Goal: Obtain resource: Obtain resource

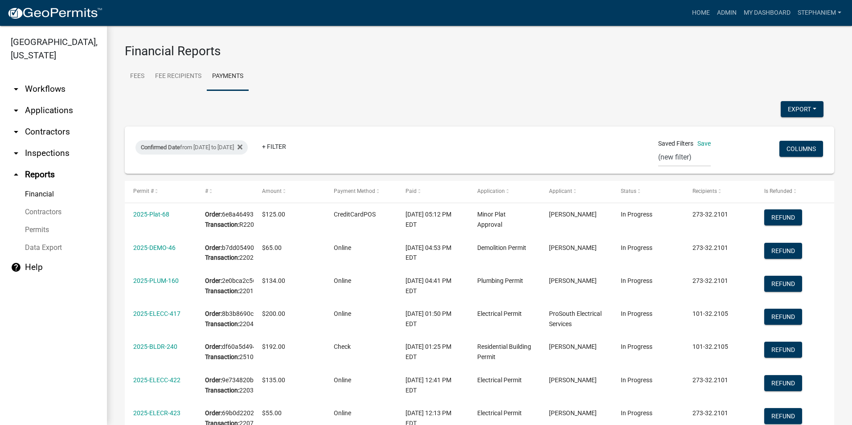
select select "0: null"
select select "3: 100"
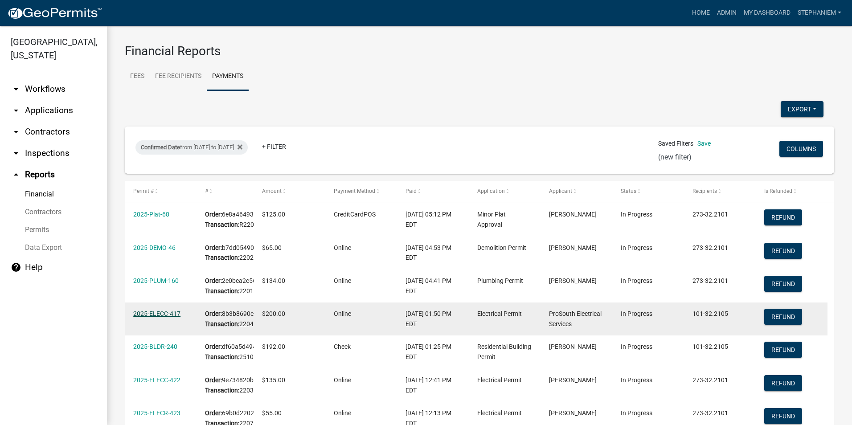
scroll to position [267, 0]
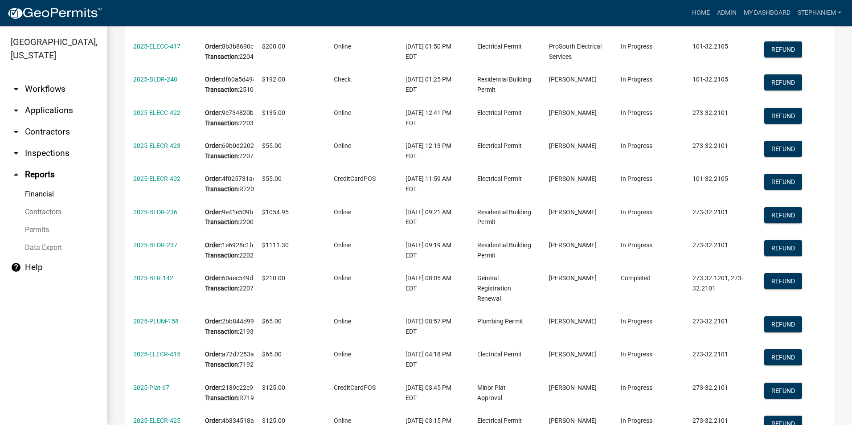
click at [49, 154] on link "arrow_drop_down Inspections" at bounding box center [53, 153] width 107 height 21
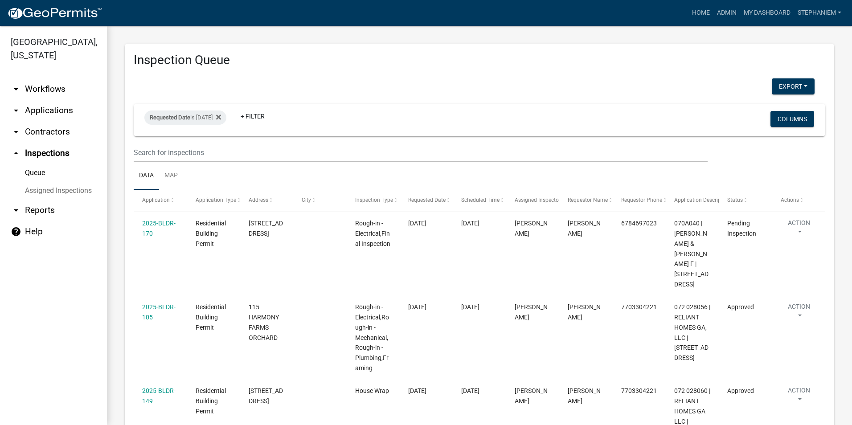
click at [47, 212] on link "arrow_drop_down Reports" at bounding box center [53, 210] width 107 height 21
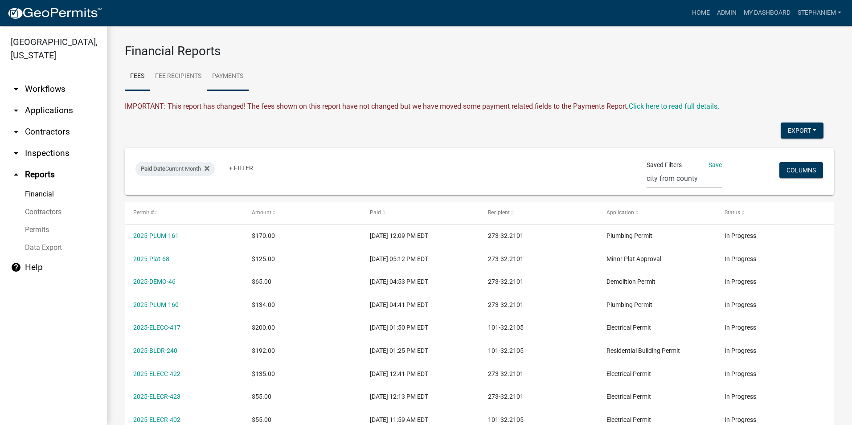
click at [225, 81] on link "Payments" at bounding box center [228, 76] width 42 height 29
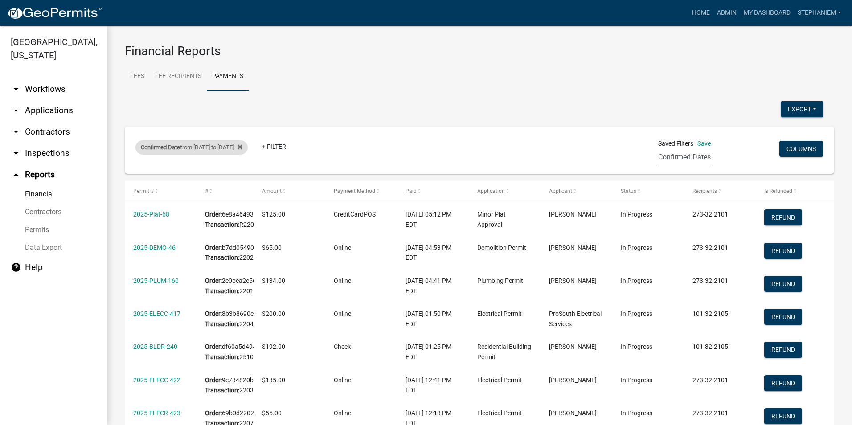
click at [218, 146] on div "Confirmed Date from [DATE] to [DATE]" at bounding box center [191, 147] width 112 height 14
select select "custom"
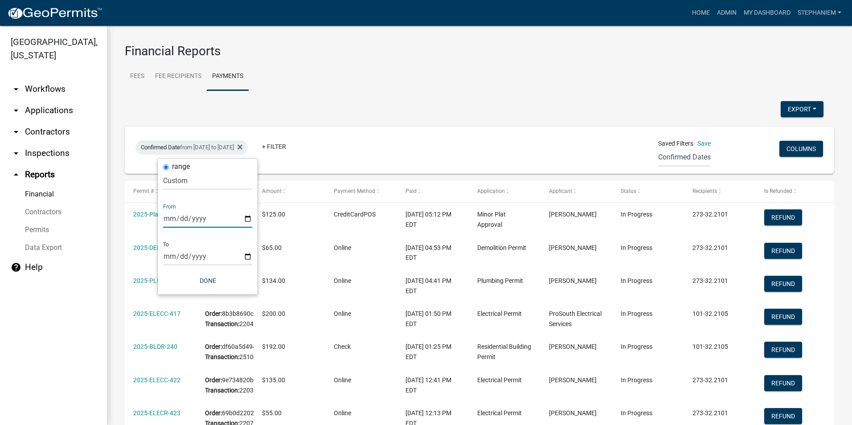
click at [245, 220] on input "[DATE]" at bounding box center [207, 218] width 89 height 18
type input "[DATE]"
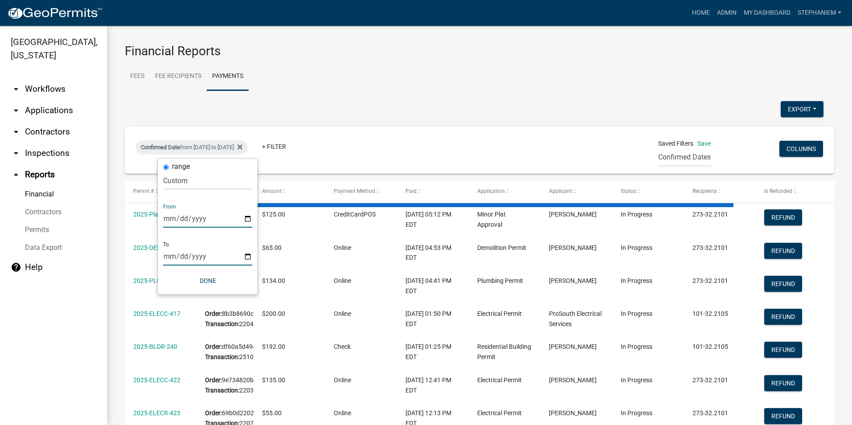
click at [249, 258] on input "[DATE]" at bounding box center [207, 256] width 89 height 18
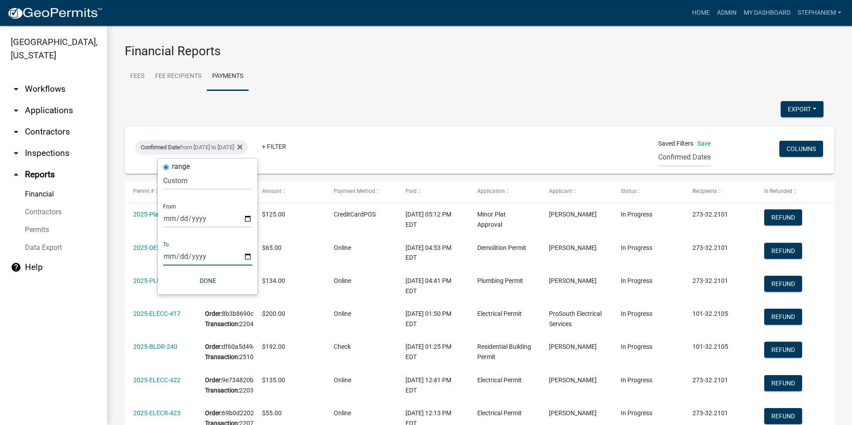
type input "[DATE]"
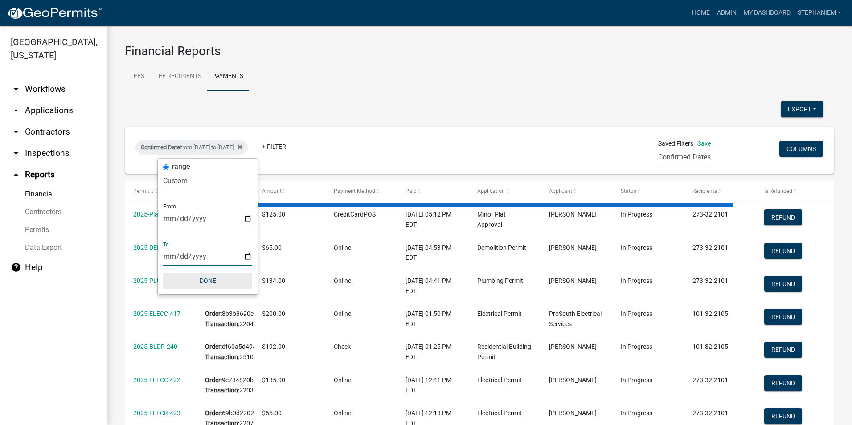
click at [208, 282] on button "Done" at bounding box center [207, 281] width 89 height 16
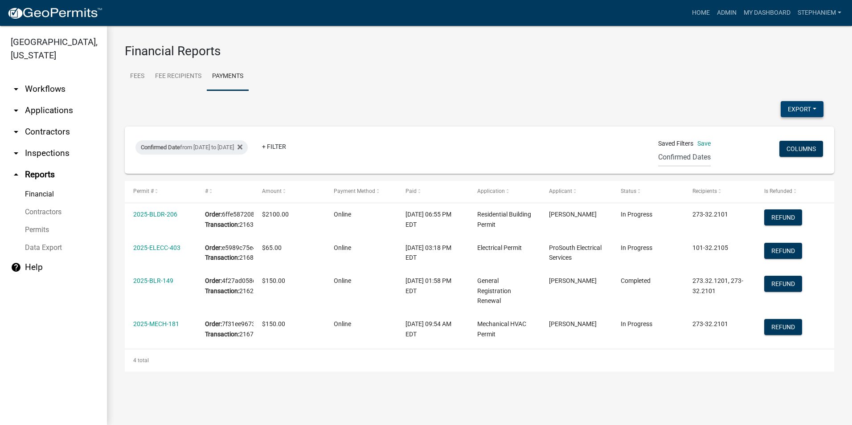
click at [781, 115] on button "Export" at bounding box center [802, 109] width 43 height 16
click at [756, 135] on button "Excel Format (.xlsx)" at bounding box center [781, 132] width 83 height 21
click at [196, 143] on div "Confirmed Date from [DATE] to [DATE]" at bounding box center [191, 147] width 112 height 14
select select "custom"
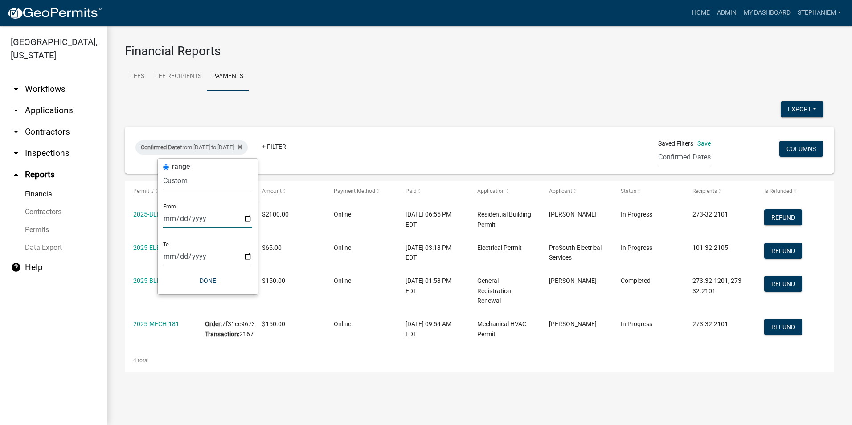
click at [246, 219] on input "[DATE]" at bounding box center [207, 218] width 89 height 18
type input "[DATE]"
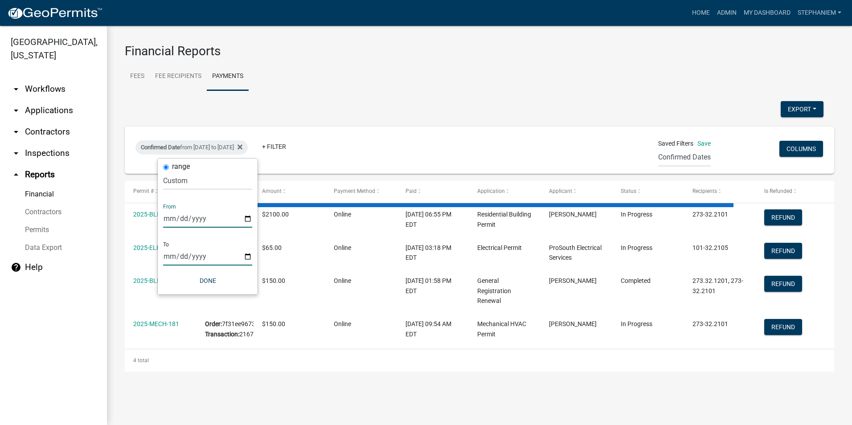
click at [247, 255] on input "[DATE]" at bounding box center [207, 256] width 89 height 18
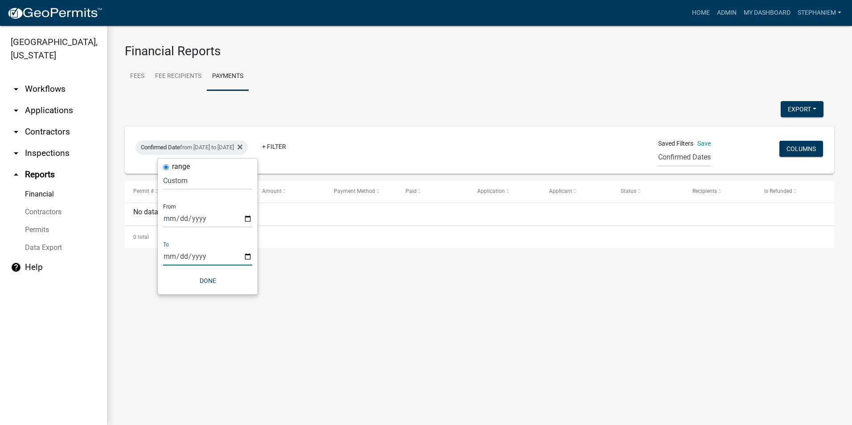
type input "[DATE]"
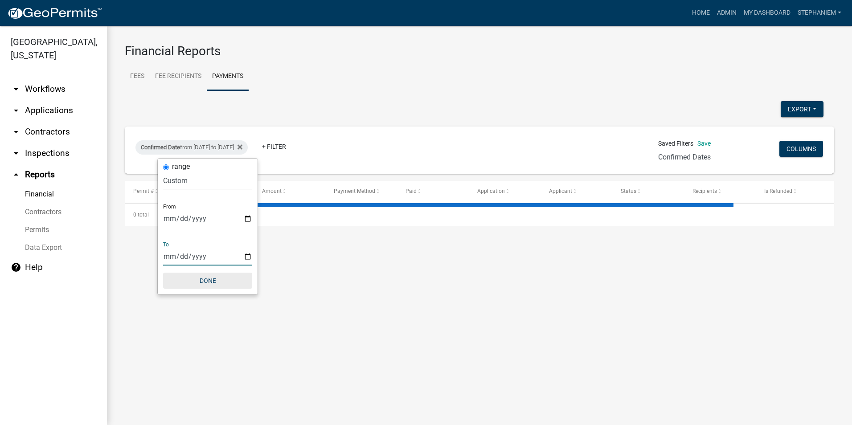
click at [205, 284] on button "Done" at bounding box center [207, 281] width 89 height 16
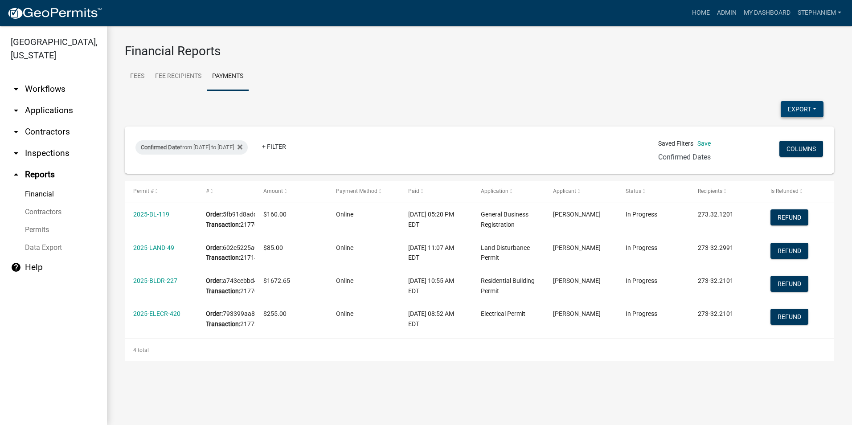
click at [782, 110] on button "Export" at bounding box center [802, 109] width 43 height 16
click at [767, 135] on button "Excel Format (.xlsx)" at bounding box center [781, 132] width 83 height 21
click at [237, 144] on div "Confirmed Date from [DATE] to [DATE]" at bounding box center [191, 147] width 112 height 14
select select "custom"
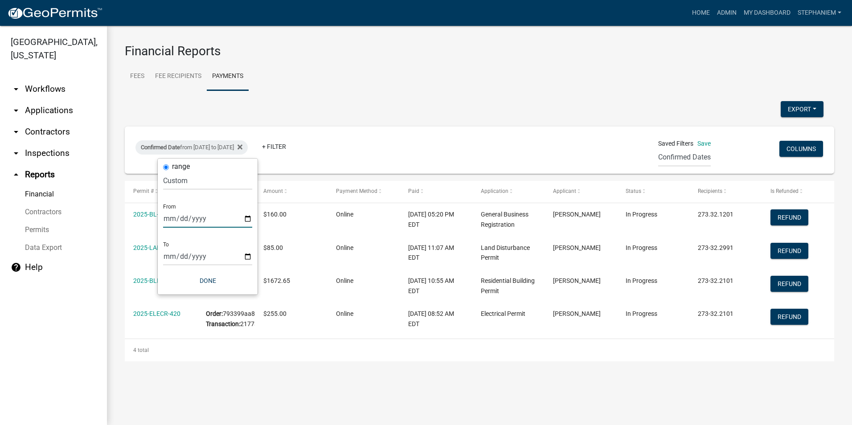
click at [246, 217] on input "[DATE]" at bounding box center [207, 218] width 89 height 18
type input "[DATE]"
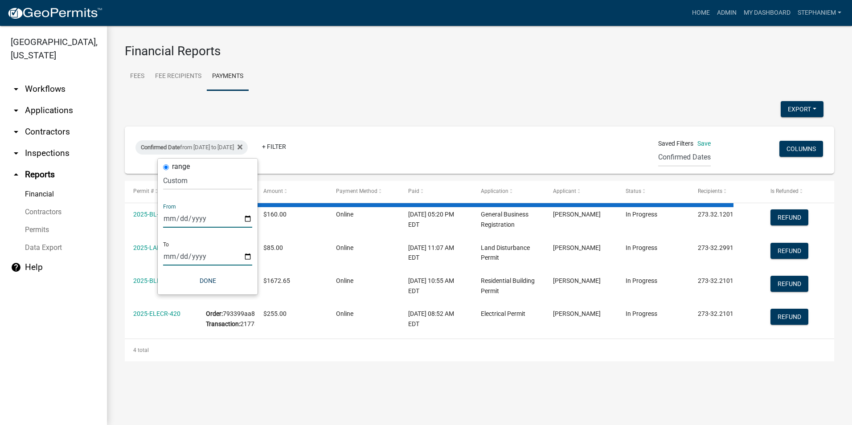
click at [248, 255] on input "[DATE]" at bounding box center [207, 256] width 89 height 18
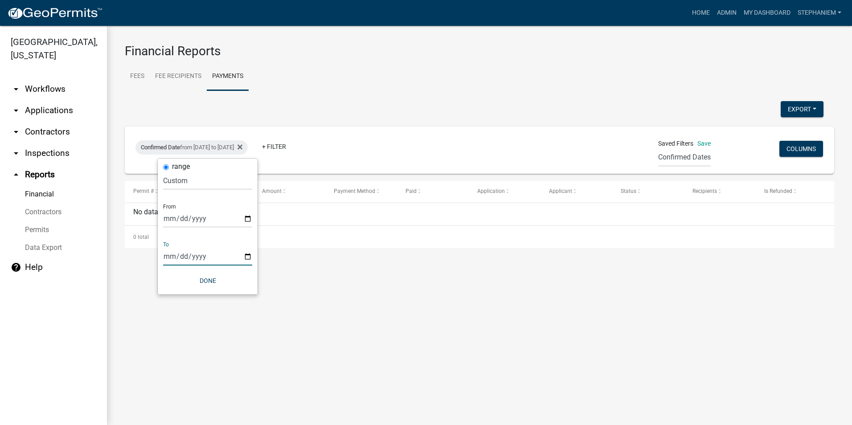
type input "[DATE]"
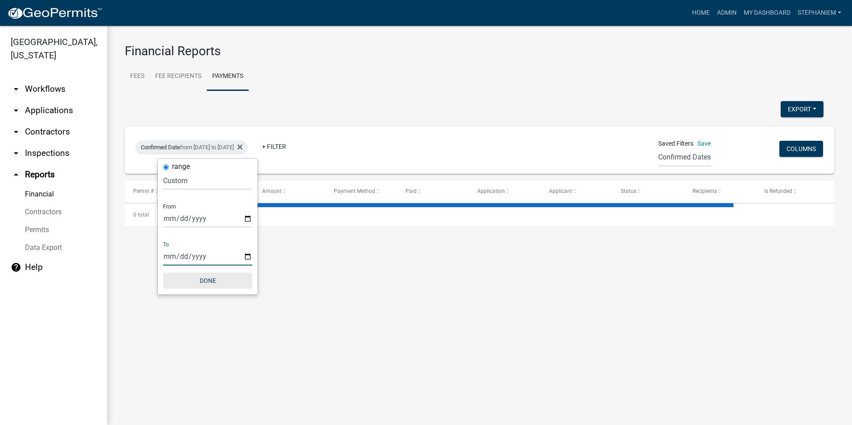
click at [213, 281] on button "Done" at bounding box center [207, 281] width 89 height 16
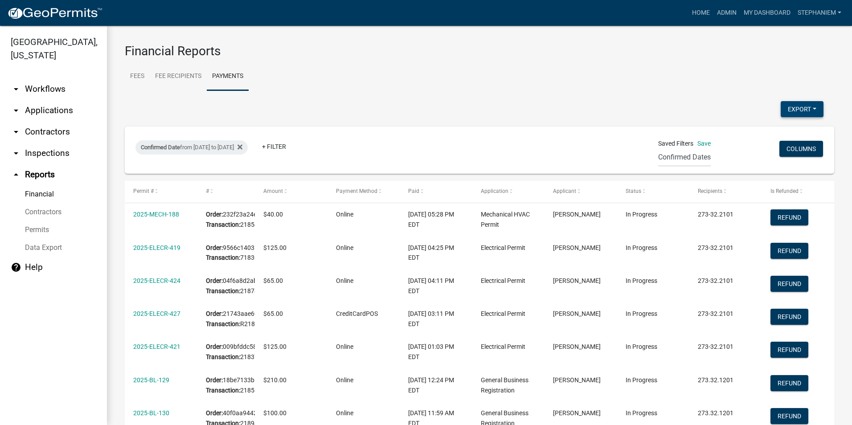
click at [790, 110] on button "Export" at bounding box center [802, 109] width 43 height 16
click at [782, 127] on button "Excel Format (.xlsx)" at bounding box center [781, 132] width 83 height 21
click at [211, 143] on div "Confirmed Date from [DATE] to [DATE]" at bounding box center [191, 147] width 112 height 14
select select "custom"
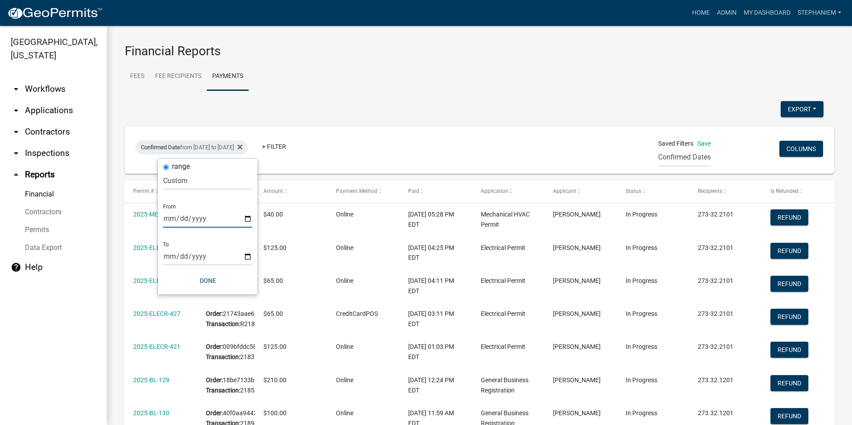
click at [245, 216] on input "[DATE]" at bounding box center [207, 218] width 89 height 18
type input "[DATE]"
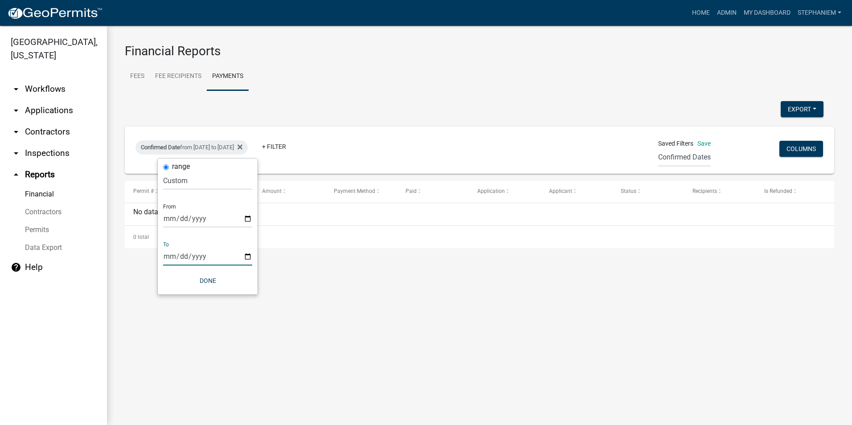
click at [246, 260] on input "[DATE]" at bounding box center [207, 256] width 89 height 18
type input "[DATE]"
click at [225, 285] on button "Done" at bounding box center [207, 281] width 89 height 16
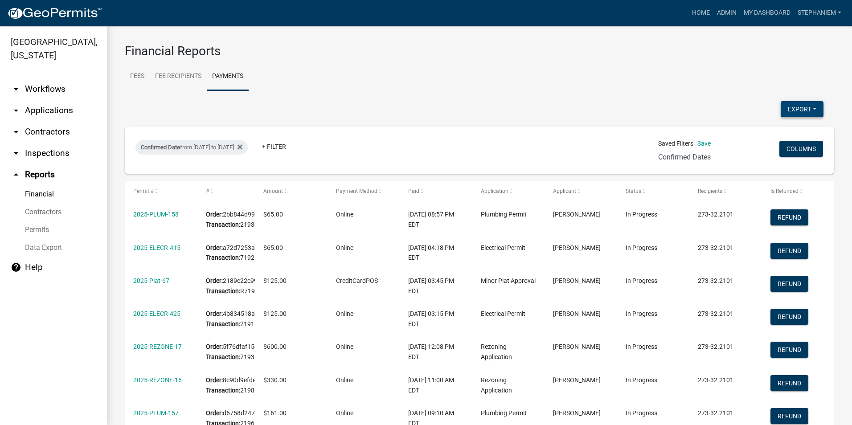
click at [794, 112] on button "Export" at bounding box center [802, 109] width 43 height 16
click at [782, 132] on button "Excel Format (.xlsx)" at bounding box center [781, 132] width 83 height 21
drag, startPoint x: 246, startPoint y: 145, endPoint x: 252, endPoint y: 156, distance: 13.0
click at [246, 145] on div "Confirmed Date from [DATE] to [DATE]" at bounding box center [191, 147] width 112 height 14
select select "custom"
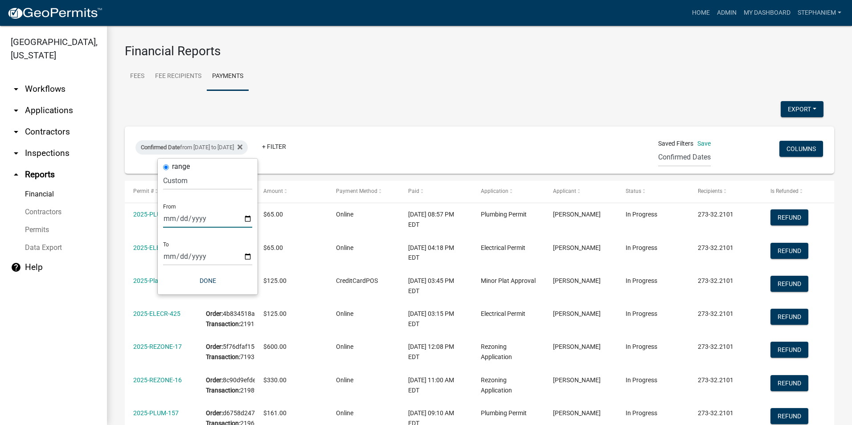
click at [248, 217] on input "[DATE]" at bounding box center [207, 218] width 89 height 18
type input "[DATE]"
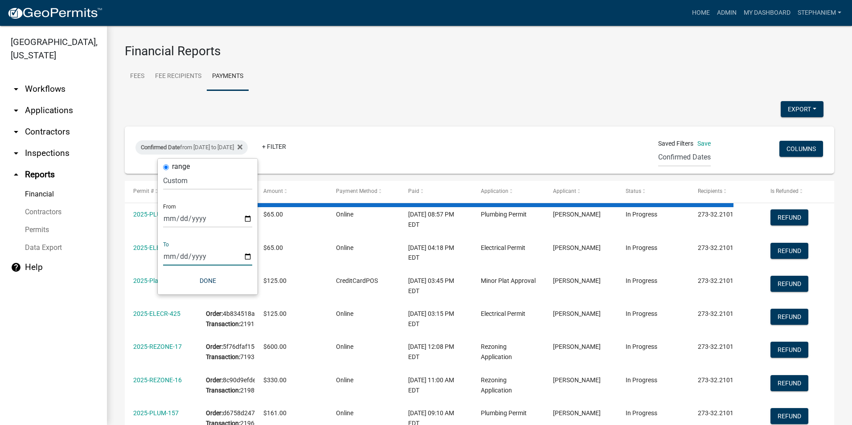
click at [246, 260] on input "[DATE]" at bounding box center [207, 256] width 89 height 18
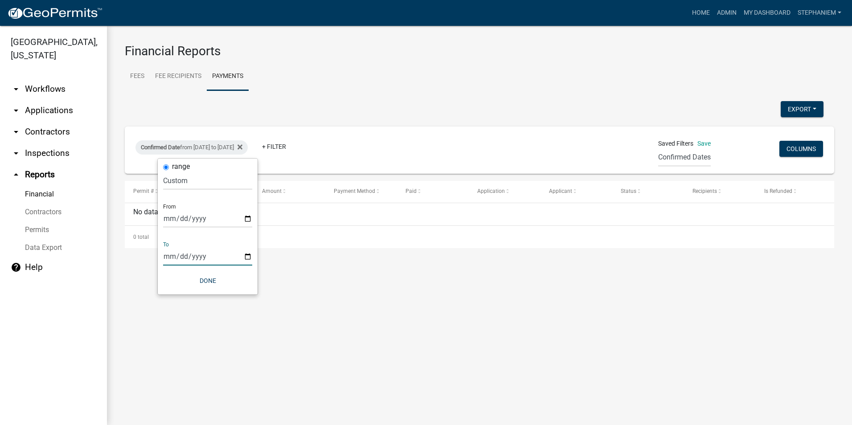
type input "[DATE]"
click at [225, 274] on button "Done" at bounding box center [207, 281] width 89 height 16
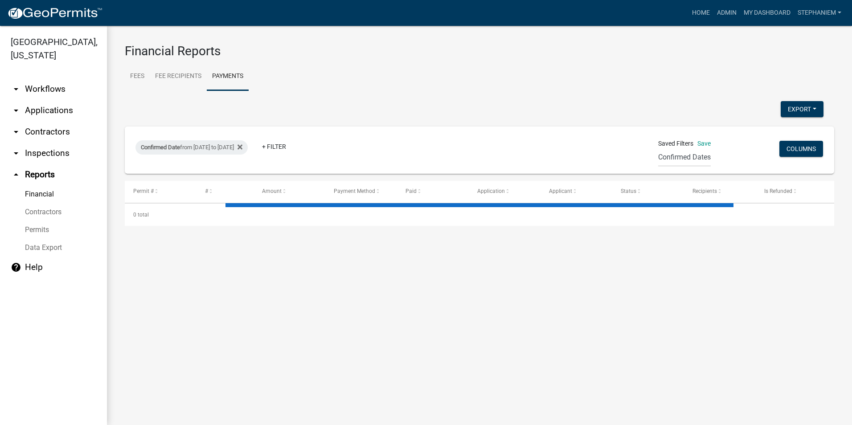
select select "3: 100"
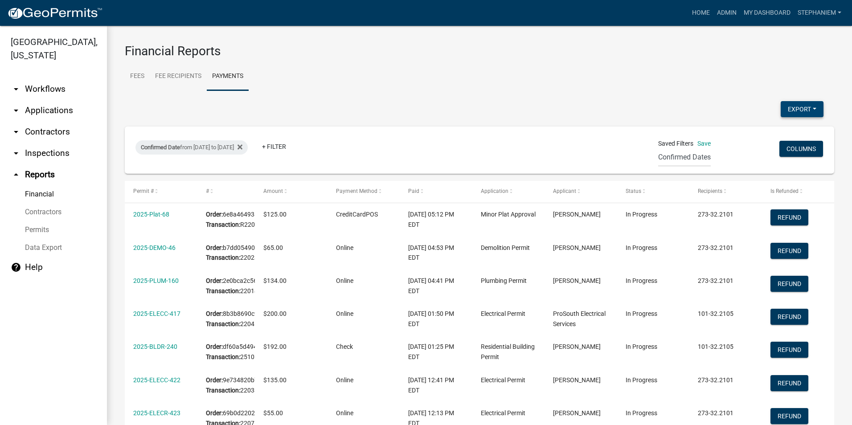
click at [803, 112] on button "Export" at bounding box center [802, 109] width 43 height 16
click at [794, 134] on button "Excel Format (.xlsx)" at bounding box center [781, 132] width 83 height 21
click at [213, 145] on div "Confirmed Date from [DATE] to [DATE]" at bounding box center [191, 147] width 112 height 14
select select "custom"
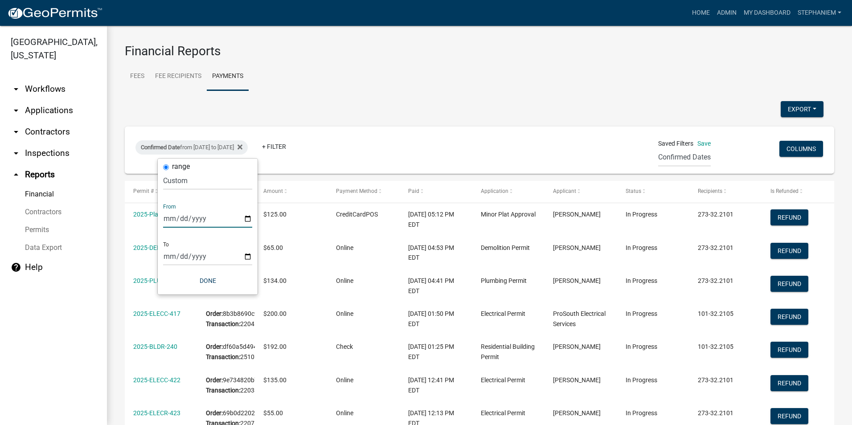
click at [247, 221] on input "[DATE]" at bounding box center [207, 218] width 89 height 18
type input "[DATE]"
click at [248, 255] on input "[DATE]" at bounding box center [207, 256] width 89 height 18
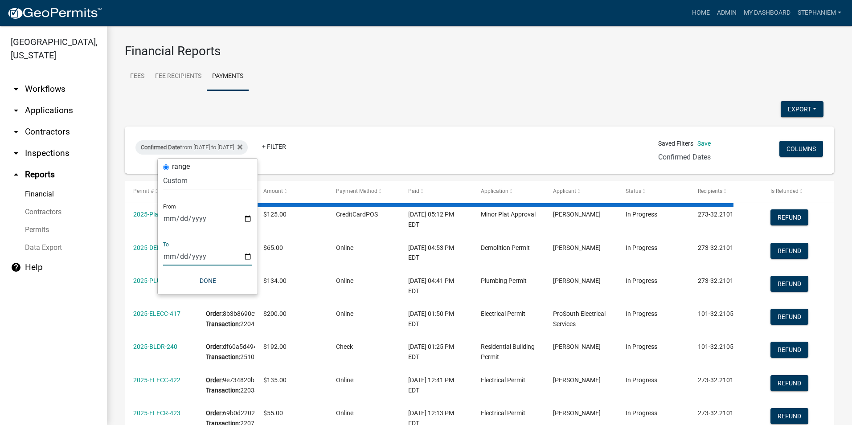
type input "[DATE]"
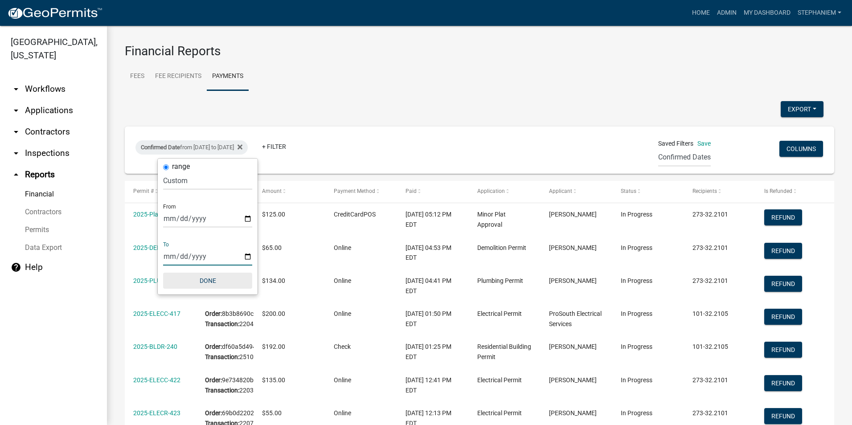
click at [229, 279] on button "Done" at bounding box center [207, 281] width 89 height 16
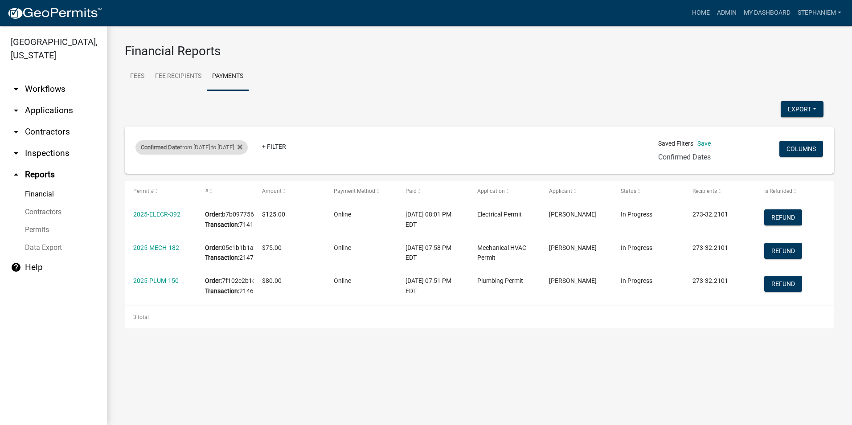
click at [248, 152] on div "Confirmed Date from [DATE] to [DATE]" at bounding box center [191, 147] width 112 height 14
select select "custom"
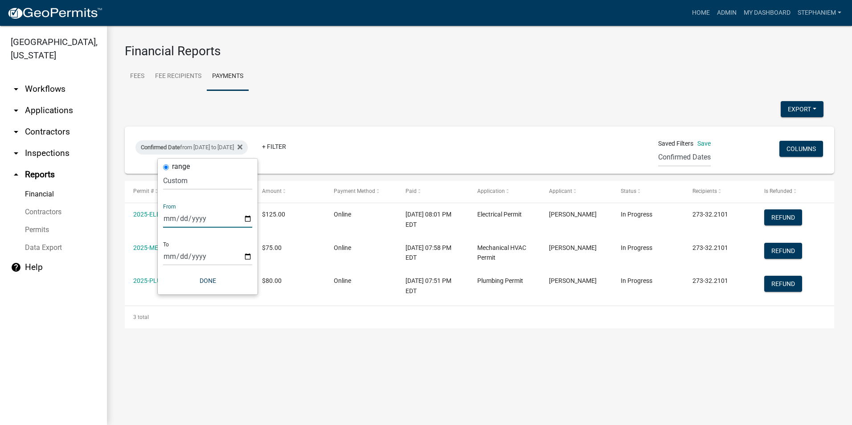
click at [247, 216] on input "[DATE]" at bounding box center [207, 218] width 89 height 18
type input "[DATE]"
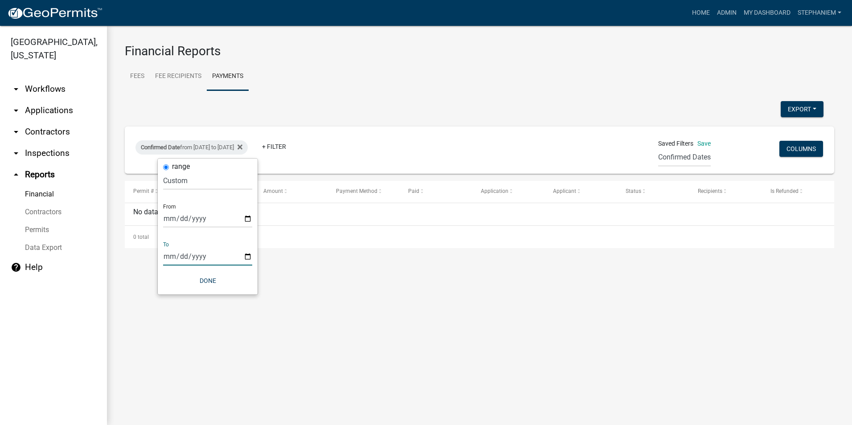
click at [245, 254] on input "[DATE]" at bounding box center [207, 256] width 89 height 18
type input "[DATE]"
click at [220, 274] on button "Done" at bounding box center [207, 281] width 89 height 16
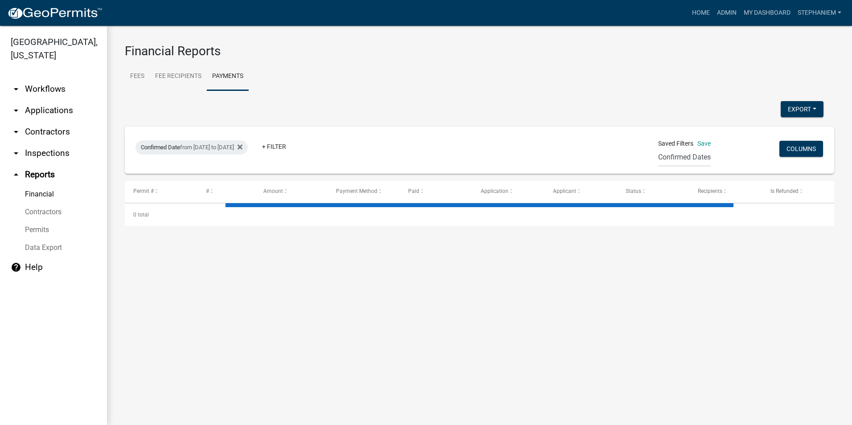
select select "3: 100"
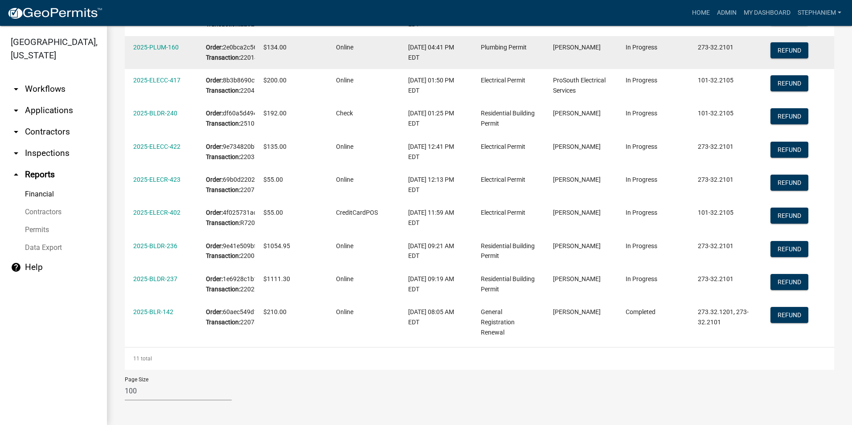
scroll to position [446, 0]
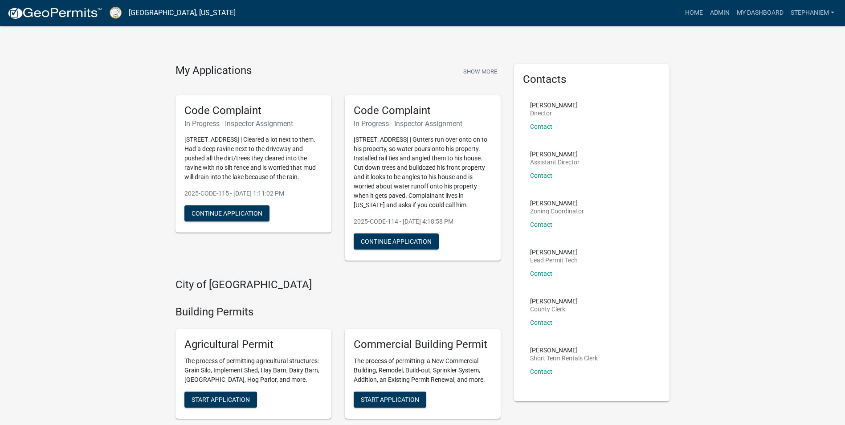
click at [710, 3] on nav "[GEOGRAPHIC_DATA], [US_STATE] more_horiz Home Admin My Dashboard StephanieM Adm…" at bounding box center [422, 13] width 845 height 26
click at [709, 15] on link "Admin" at bounding box center [720, 12] width 27 height 17
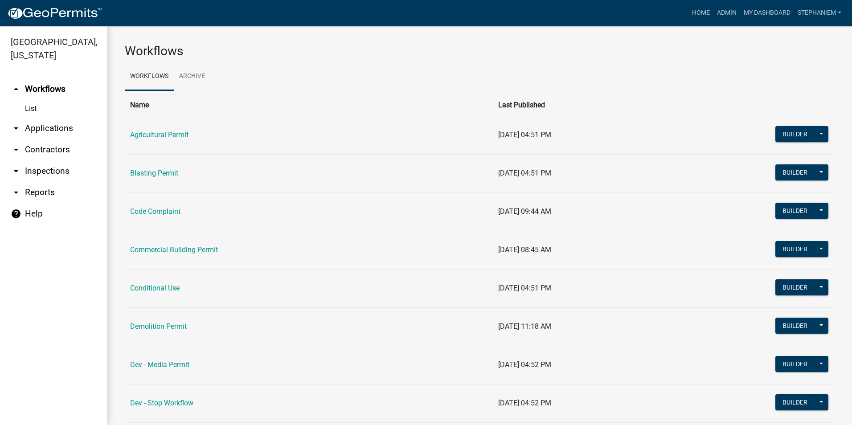
click at [47, 168] on link "arrow_drop_down Inspections" at bounding box center [53, 170] width 107 height 21
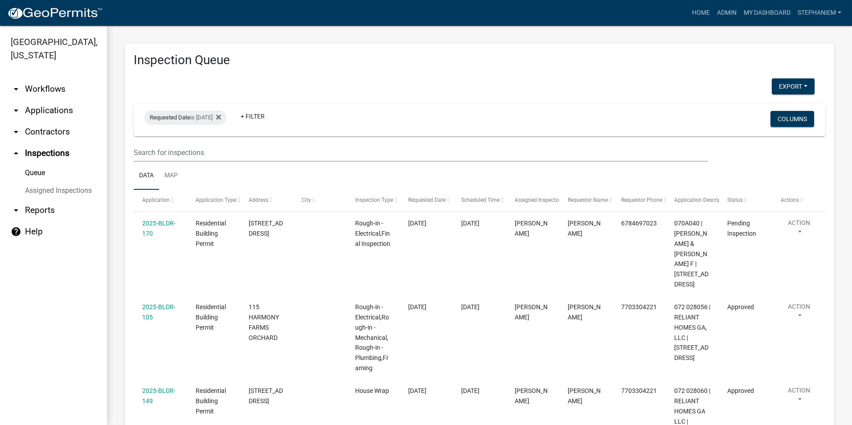
click at [40, 110] on link "arrow_drop_down Applications" at bounding box center [53, 110] width 107 height 21
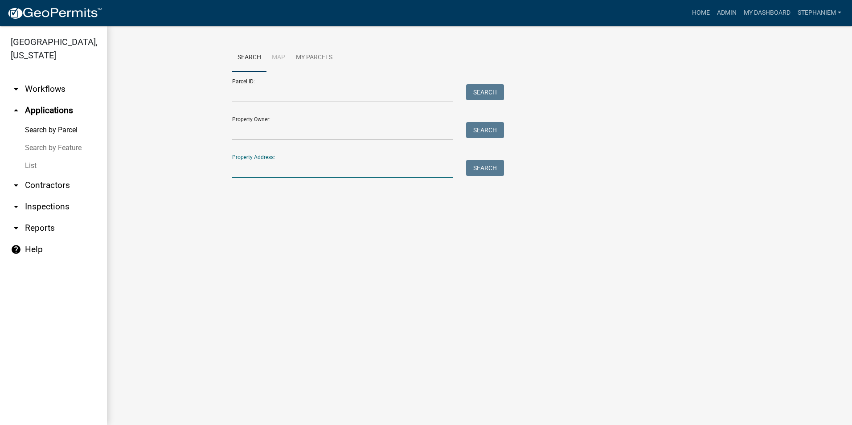
click at [252, 163] on input "Property Address:" at bounding box center [342, 169] width 221 height 18
type input "183 Crooked Creek"
click at [477, 170] on button "Search" at bounding box center [485, 168] width 38 height 16
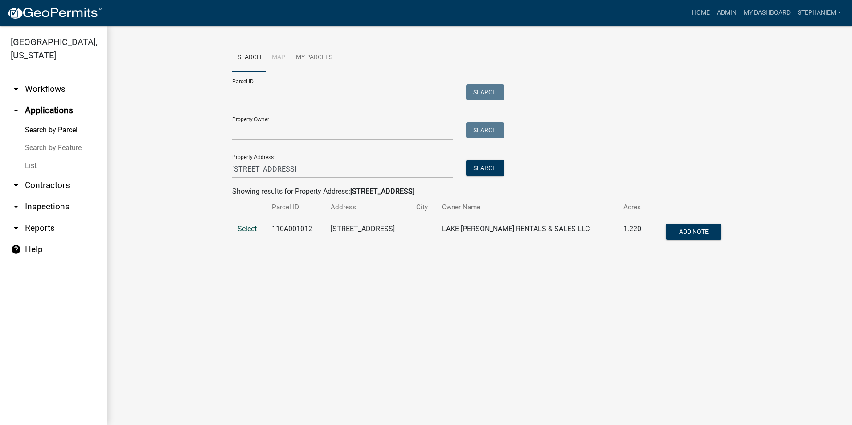
click at [251, 226] on span "Select" at bounding box center [246, 229] width 19 height 8
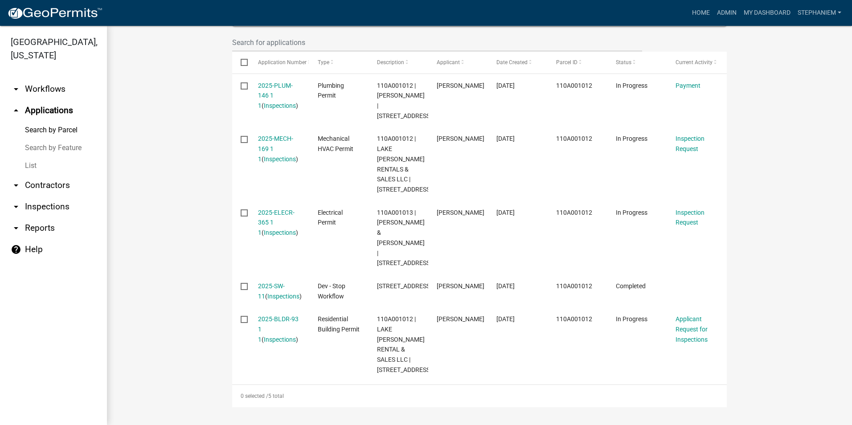
scroll to position [316, 0]
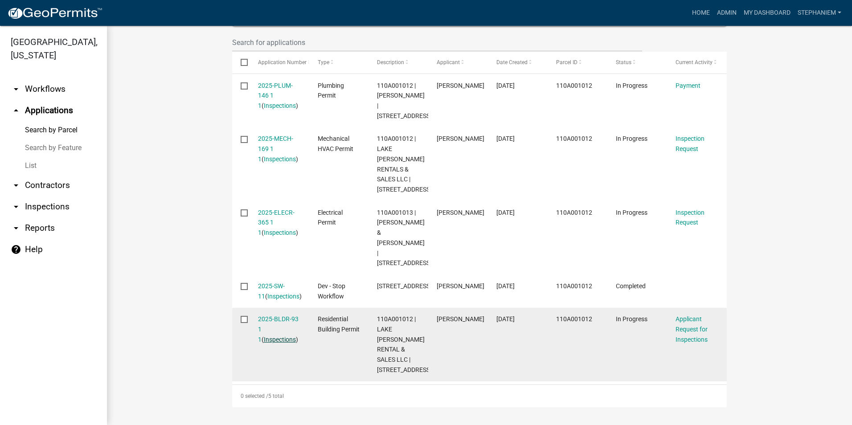
click at [271, 336] on link "Inspections" at bounding box center [280, 339] width 32 height 7
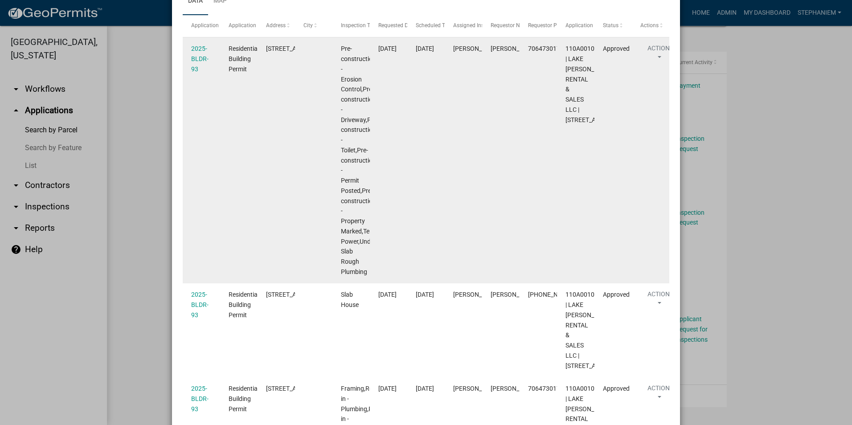
scroll to position [143, 0]
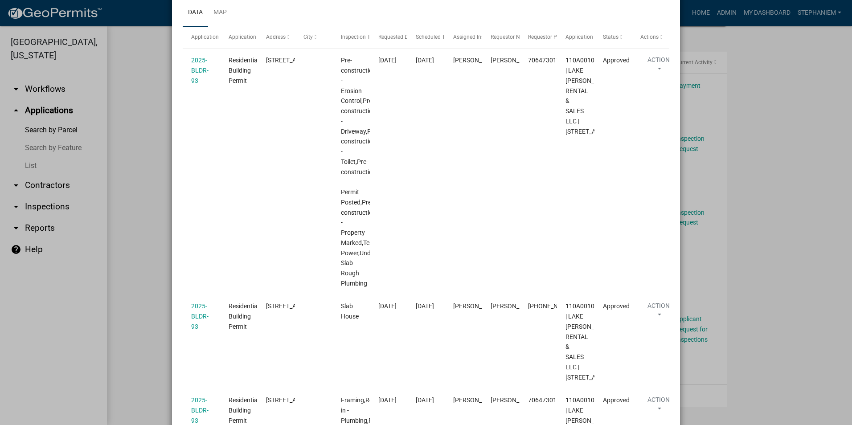
click at [155, 214] on ngb-modal-window "Inspections related to 2025-BLDR-93 × Export Excel Format (.xlsx) CSV Format (.…" at bounding box center [426, 212] width 852 height 425
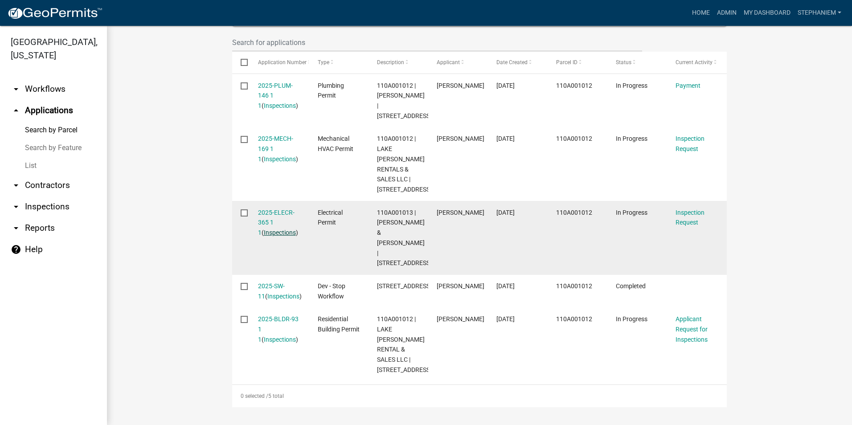
click at [272, 229] on link "Inspections" at bounding box center [280, 232] width 32 height 7
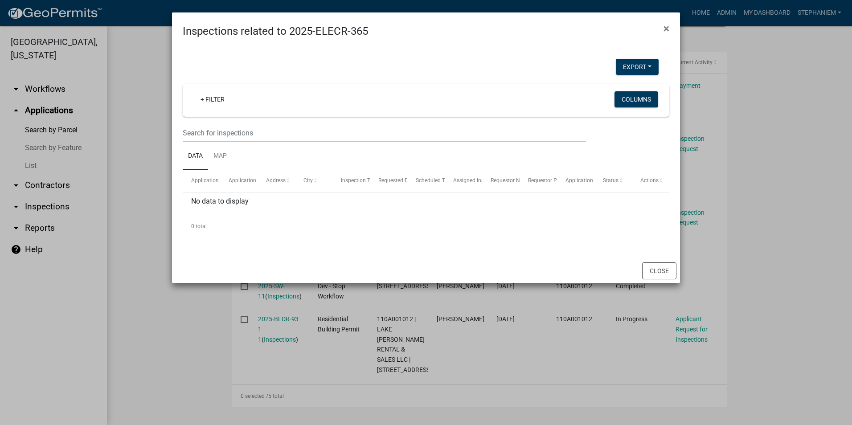
click at [150, 178] on ngb-modal-window "Inspections related to 2025-ELECR-365 × Export Excel Format (.xlsx) CSV Format …" at bounding box center [426, 212] width 852 height 425
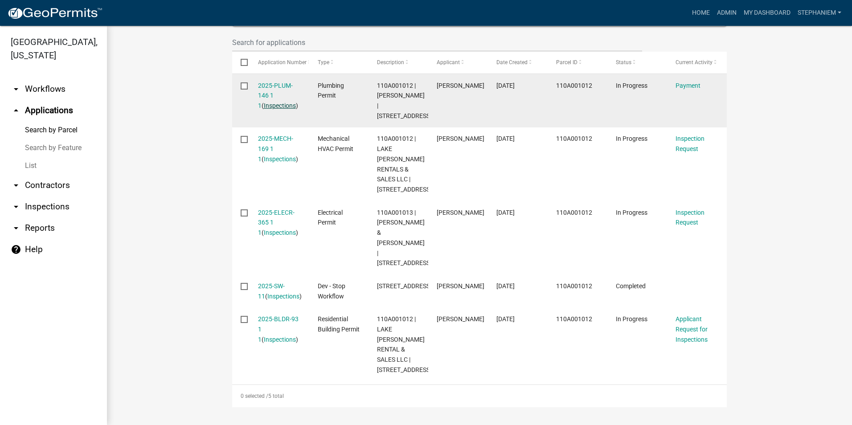
click at [284, 102] on link "Inspections" at bounding box center [280, 105] width 32 height 7
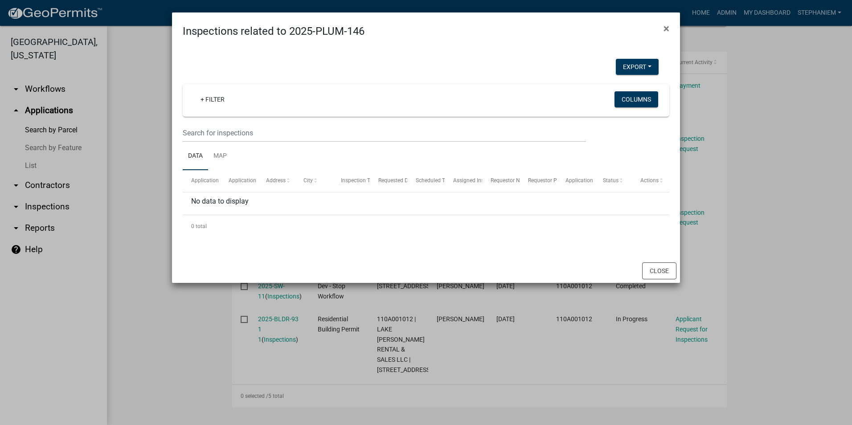
click at [155, 130] on ngb-modal-window "Inspections related to 2025-PLUM-146 × Export Excel Format (.xlsx) CSV Format (…" at bounding box center [426, 212] width 852 height 425
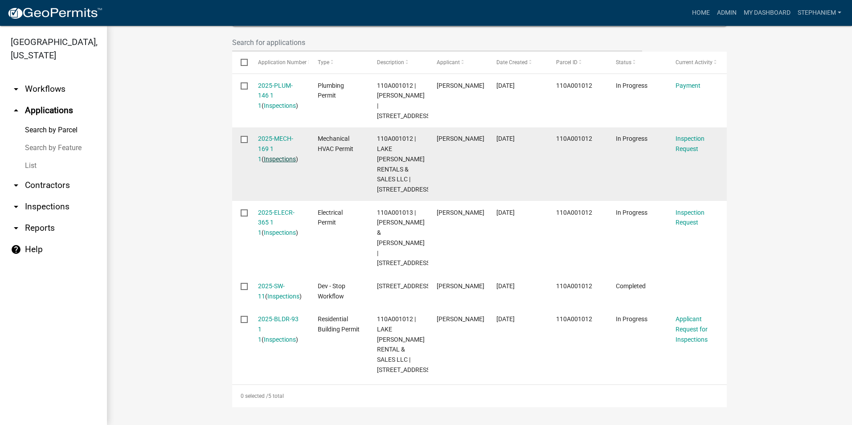
click at [268, 155] on link "Inspections" at bounding box center [280, 158] width 32 height 7
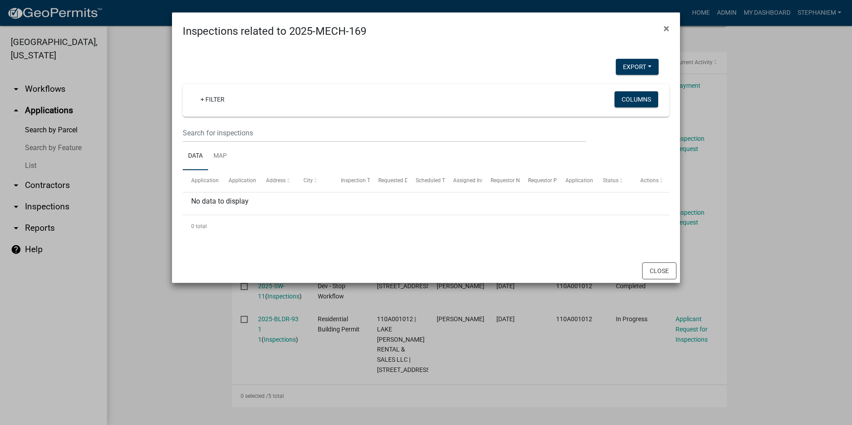
click at [152, 121] on ngb-modal-window "Inspections related to 2025-MECH-169 × Export Excel Format (.xlsx) CSV Format (…" at bounding box center [426, 212] width 852 height 425
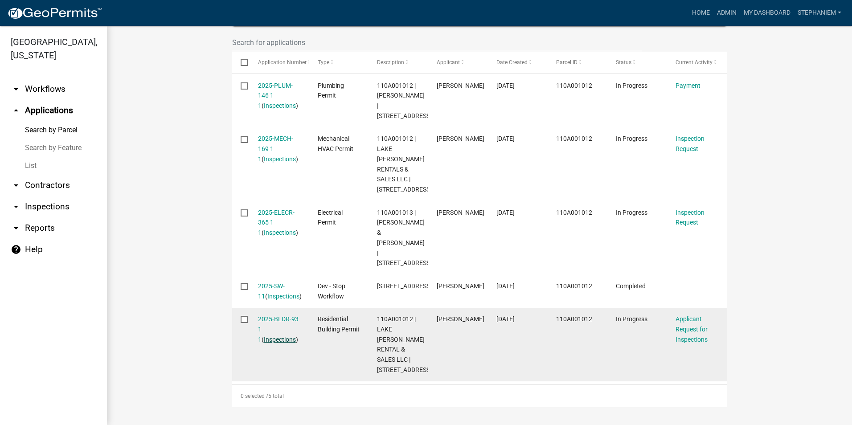
click at [269, 336] on link "Inspections" at bounding box center [280, 339] width 32 height 7
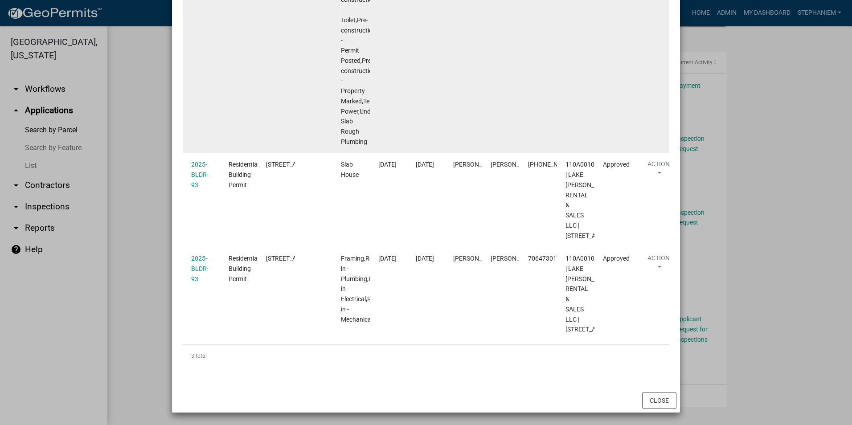
scroll to position [366, 0]
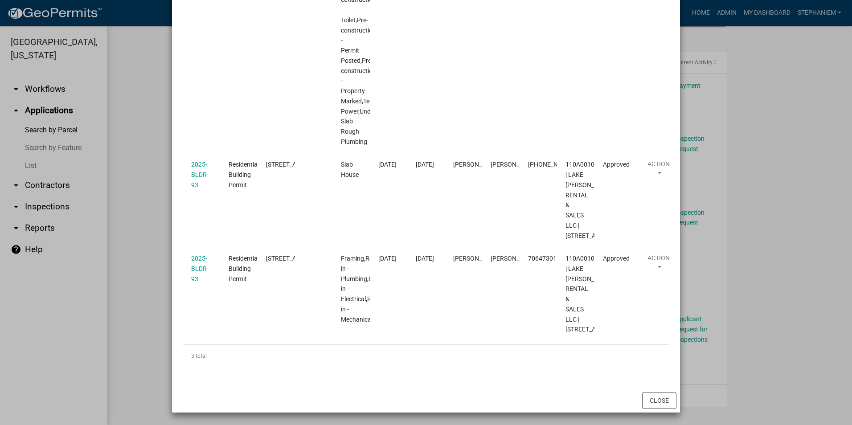
click at [116, 127] on ngb-modal-window "Inspections related to 2025-BLDR-93 × Export Excel Format (.xlsx) CSV Format (.…" at bounding box center [426, 212] width 852 height 425
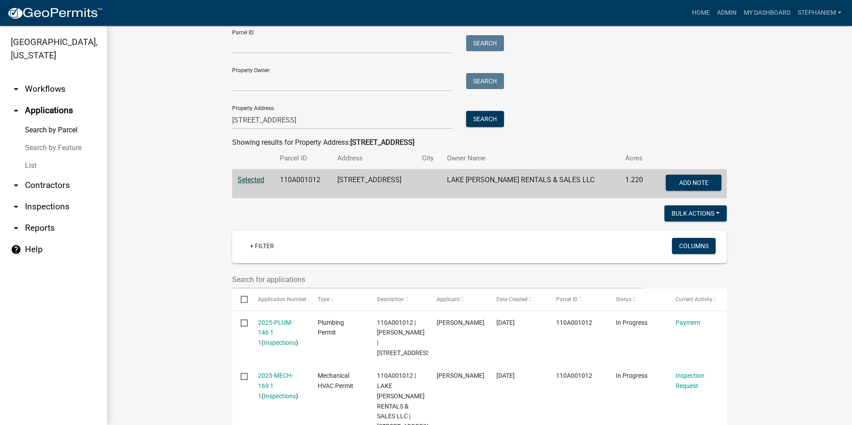
scroll to position [0, 0]
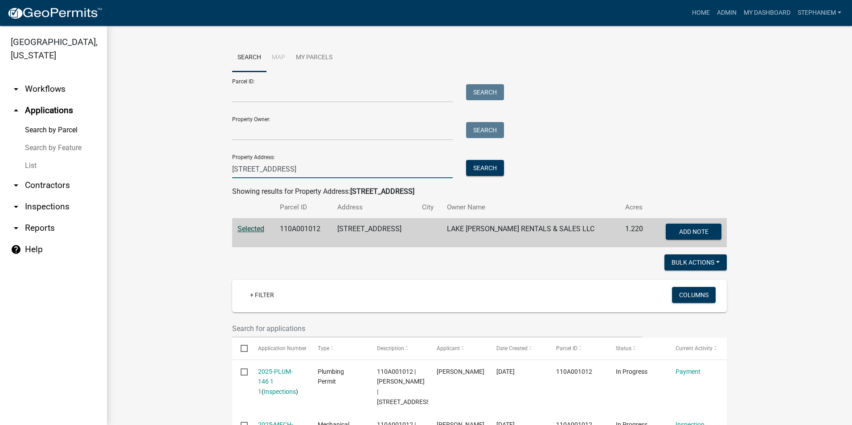
click at [302, 168] on input "183 Crooked Creek" at bounding box center [342, 169] width 221 height 18
